Goal: Transaction & Acquisition: Purchase product/service

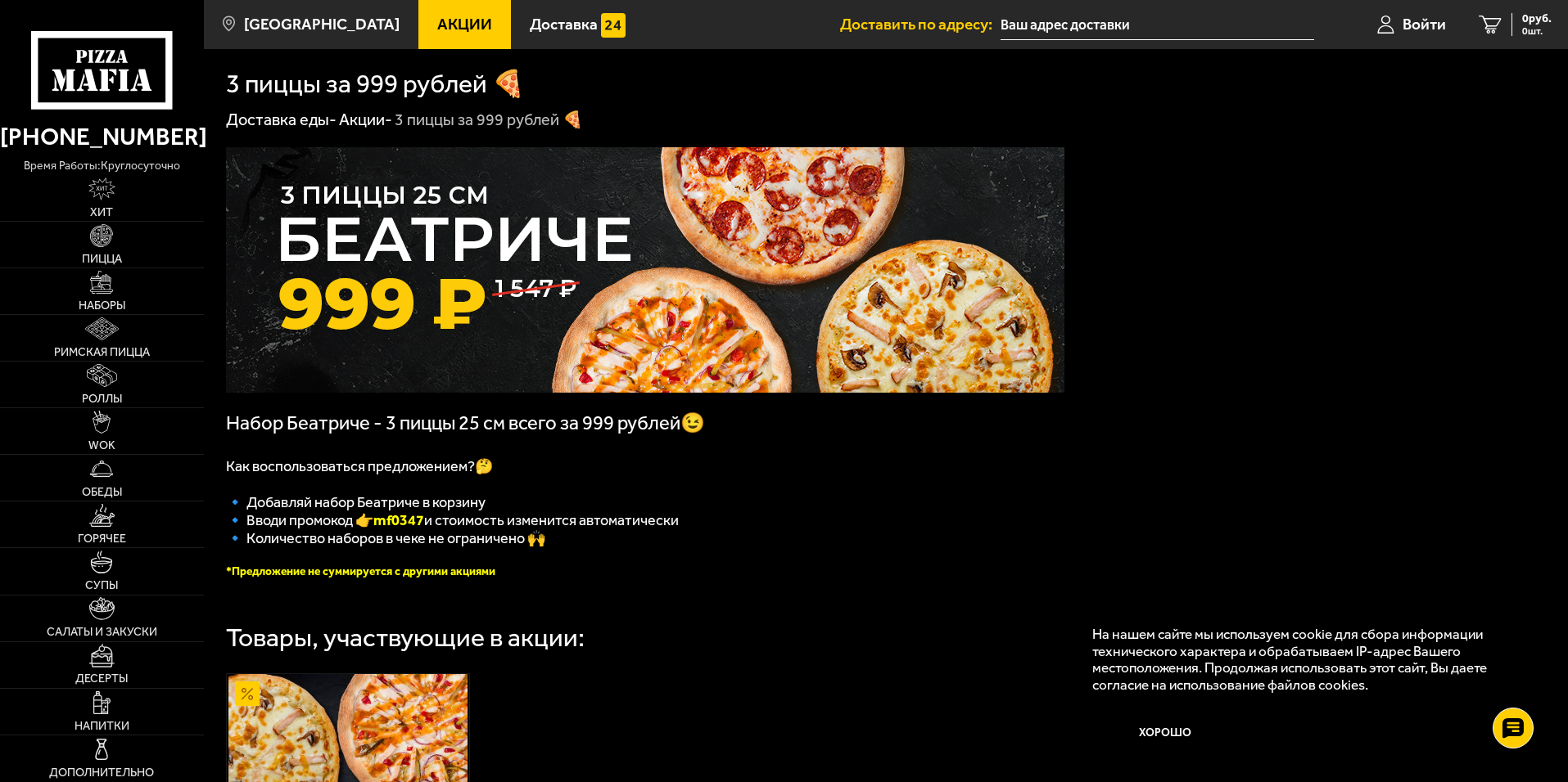
click at [68, 90] on use at bounding box center [69, 80] width 11 height 21
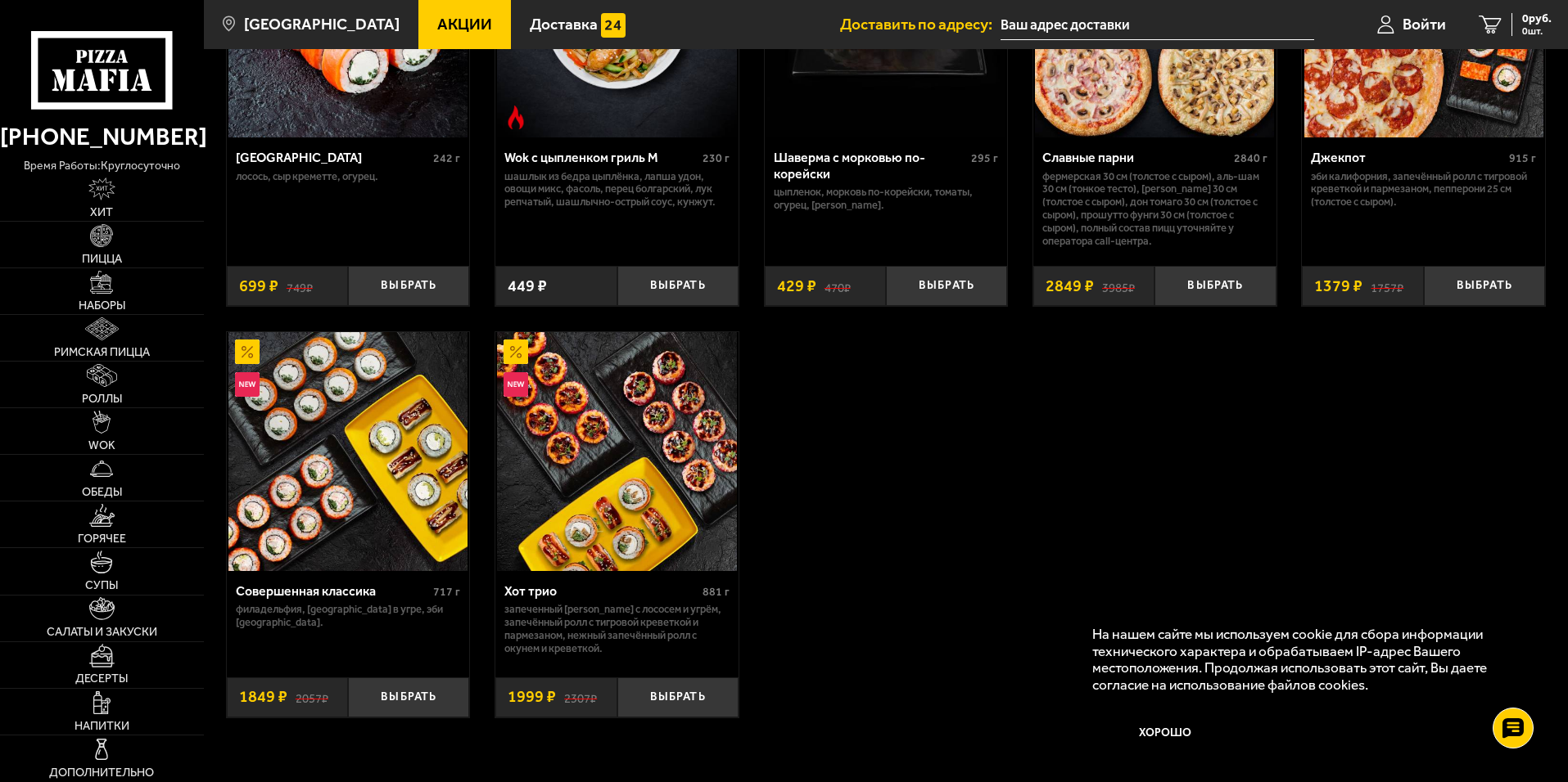
scroll to position [1064, 0]
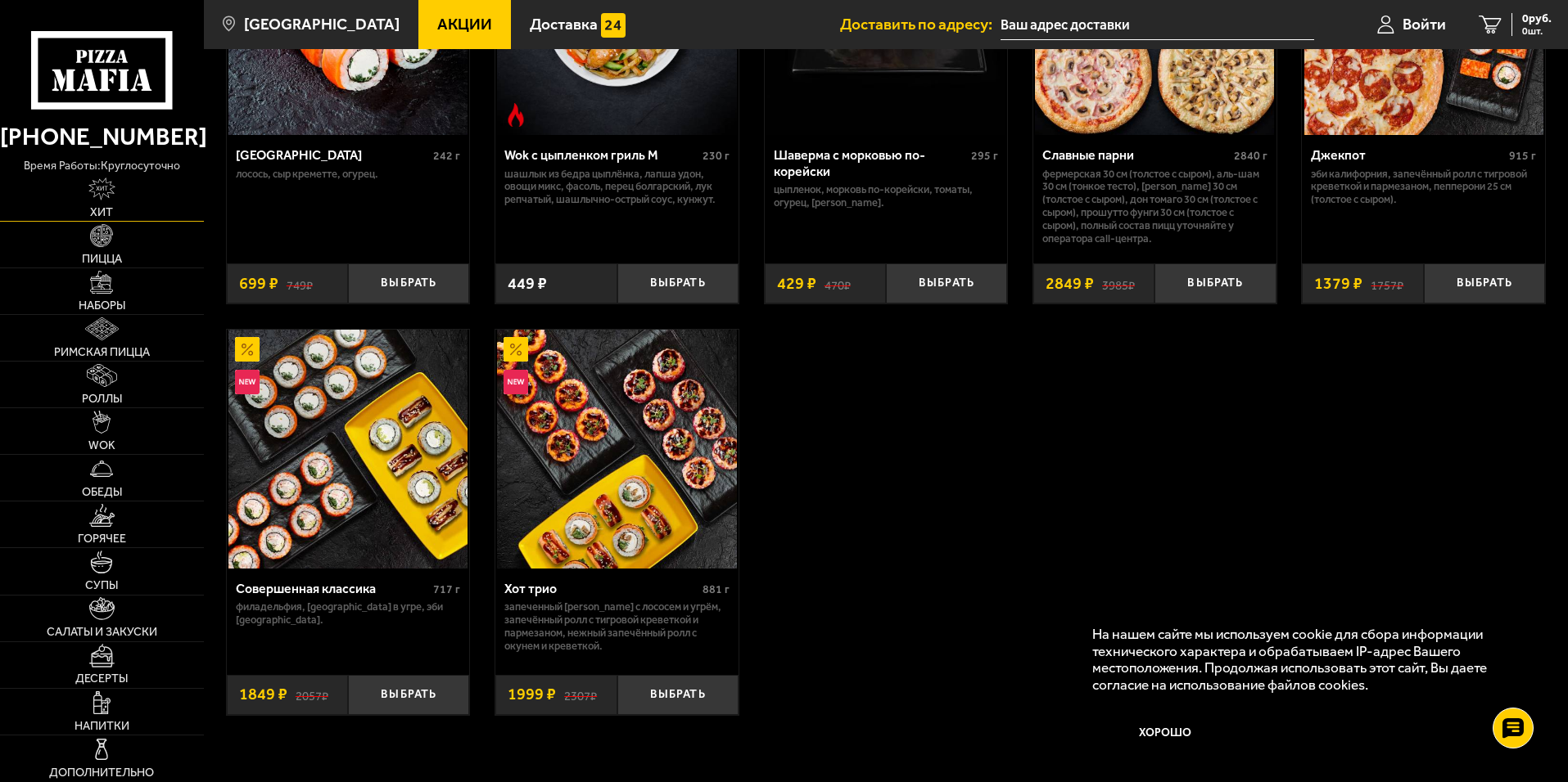
click at [137, 200] on link "Хит" at bounding box center [102, 198] width 204 height 45
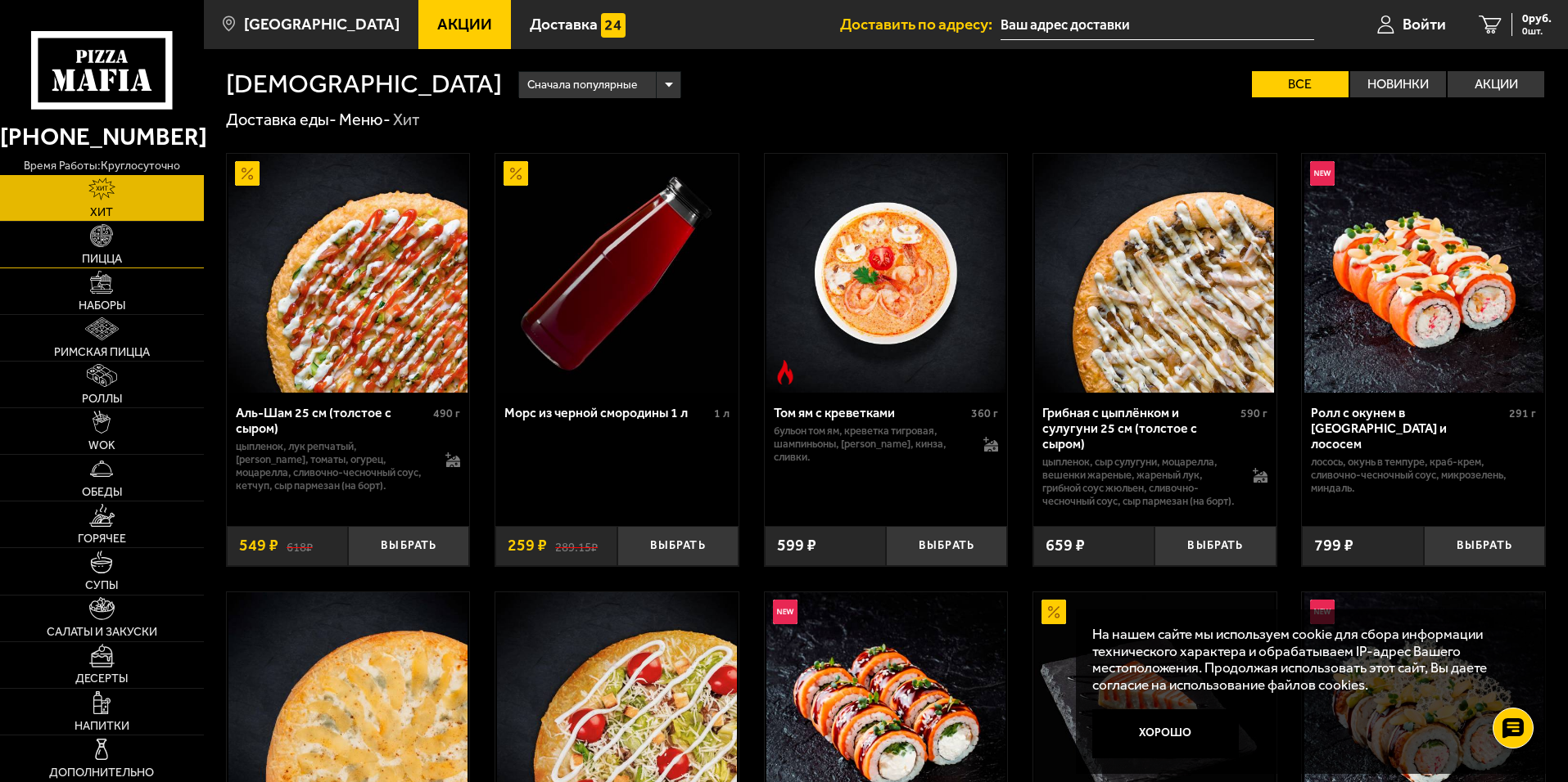
click at [108, 254] on span "Пицца" at bounding box center [102, 260] width 41 height 12
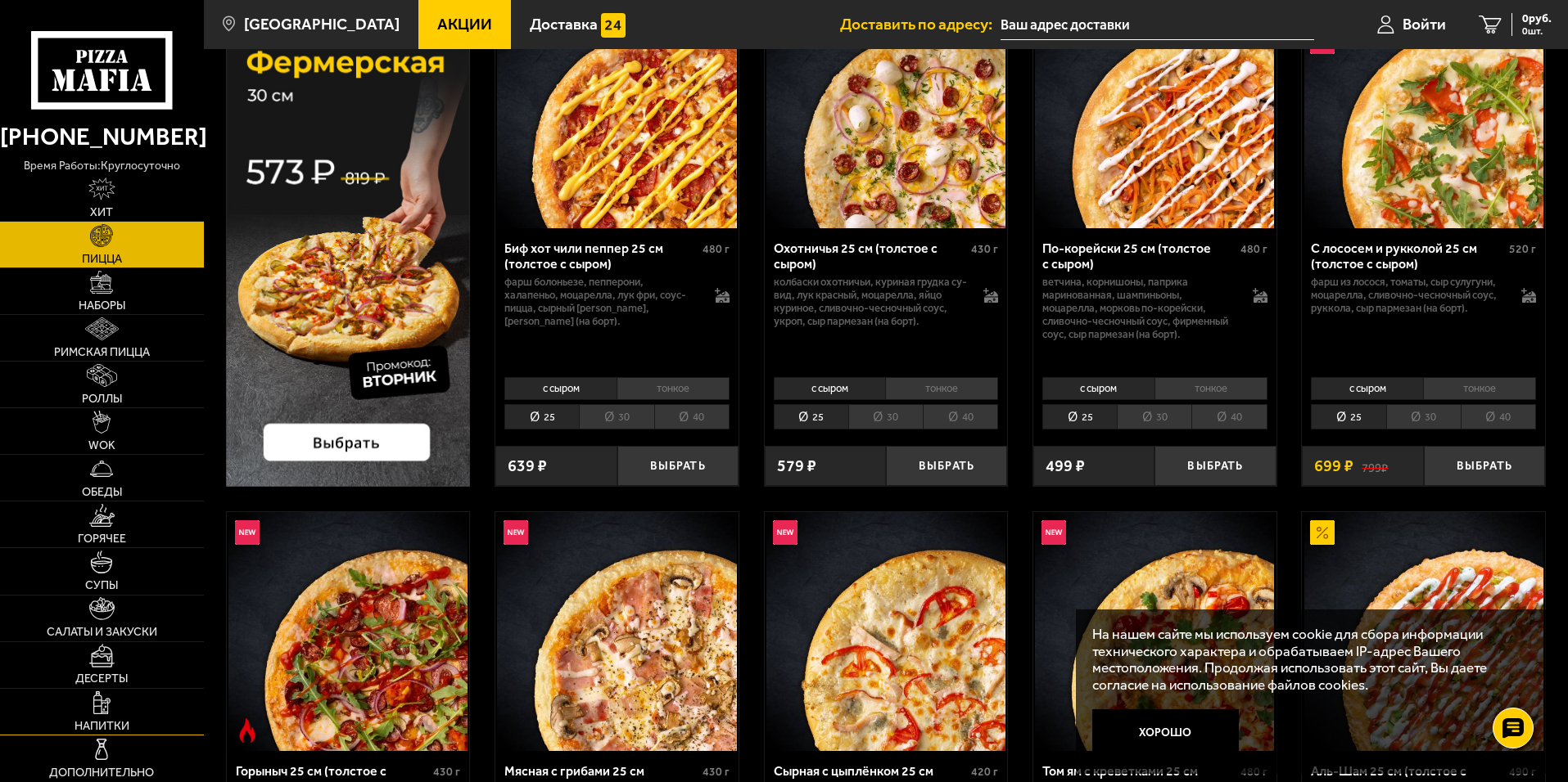
scroll to position [246, 0]
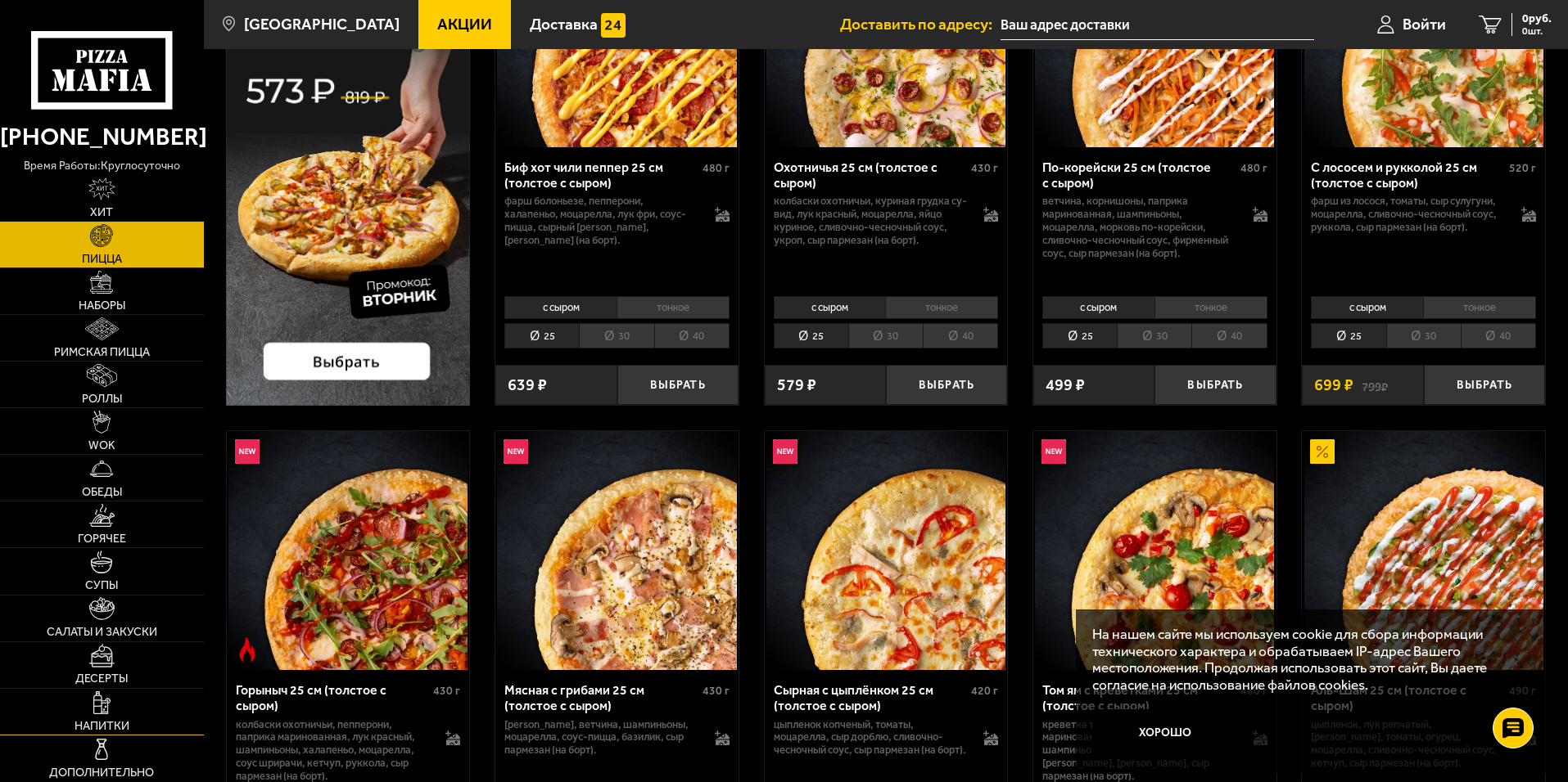
click at [127, 694] on link "Напитки" at bounding box center [102, 712] width 204 height 45
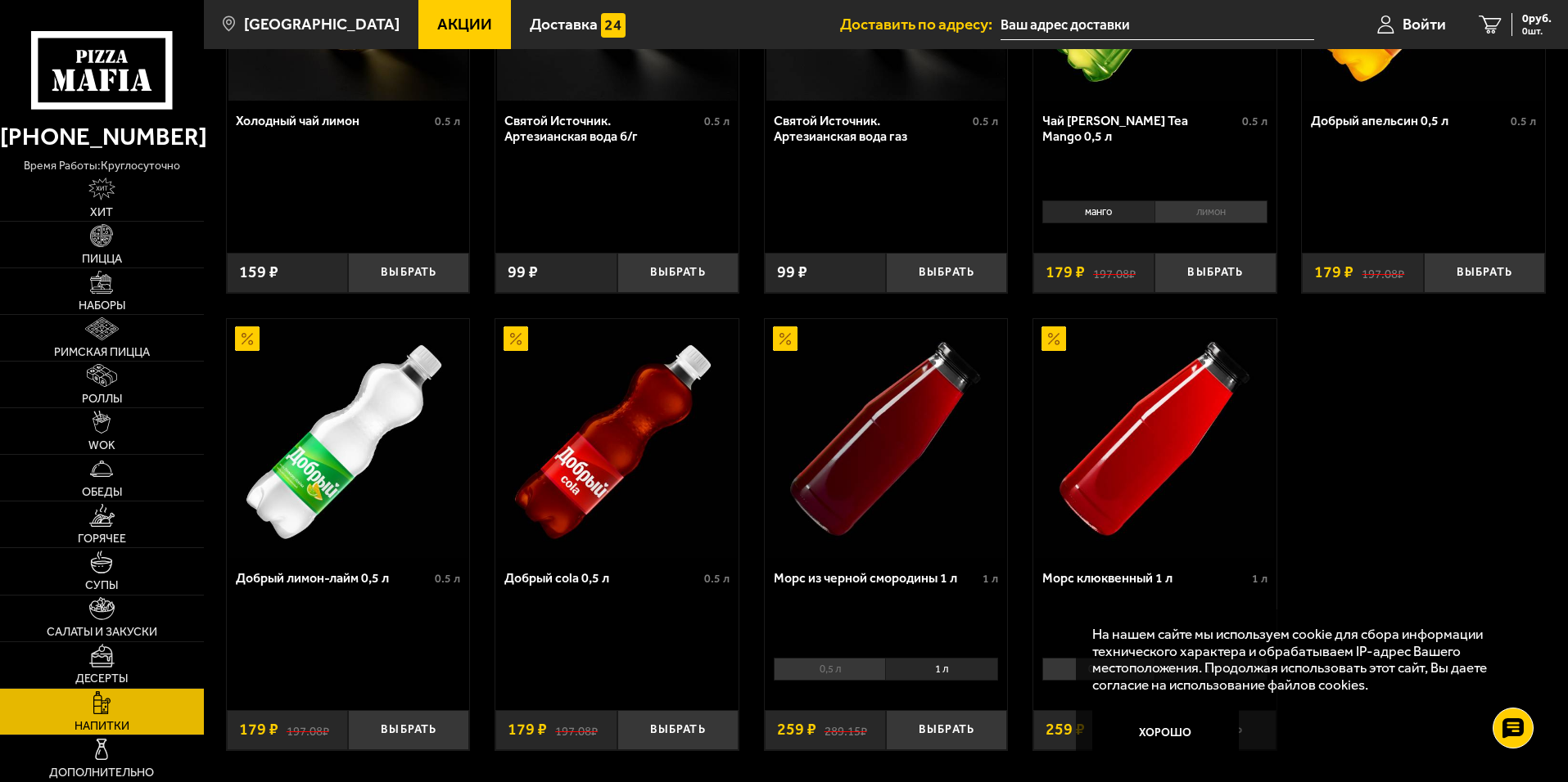
scroll to position [818, 0]
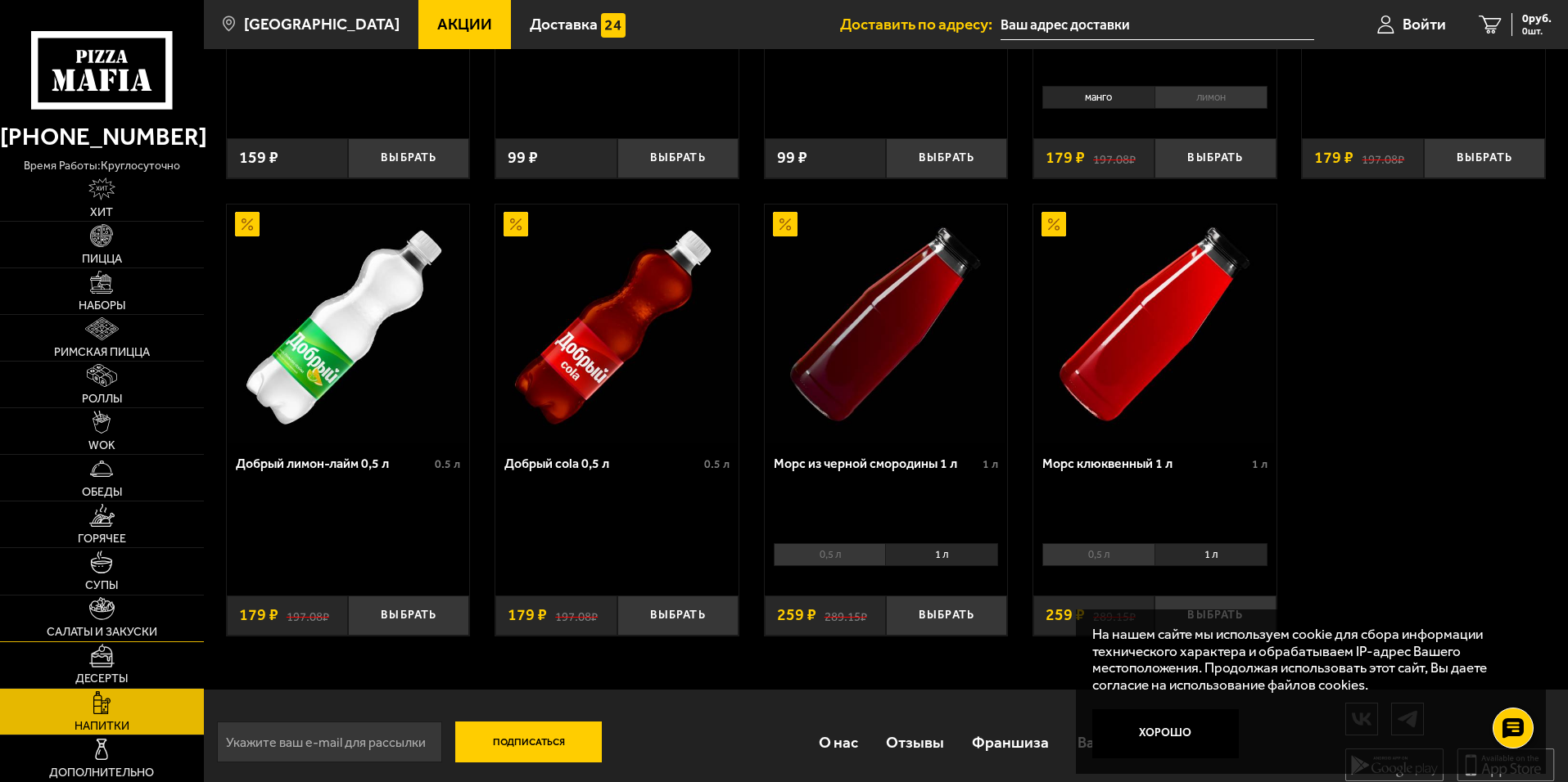
click at [81, 627] on span "Салаты и закуски" at bounding box center [102, 632] width 111 height 12
